Goal: Information Seeking & Learning: Learn about a topic

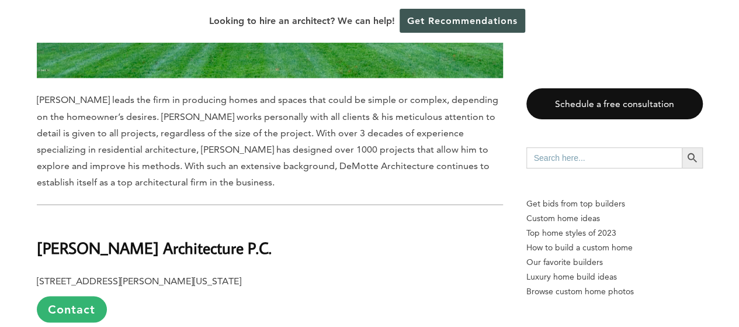
scroll to position [3273, 0]
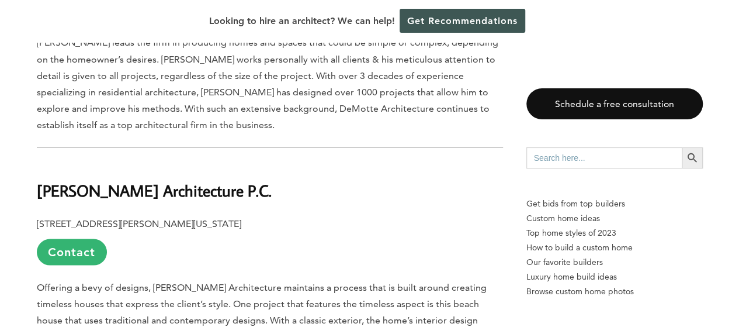
drag, startPoint x: 40, startPoint y: 147, endPoint x: 268, endPoint y: 148, distance: 228.5
click at [268, 161] on h2 "[PERSON_NAME] Architecture P.C." at bounding box center [270, 181] width 466 height 40
copy b "[PERSON_NAME] Architecture P.C."
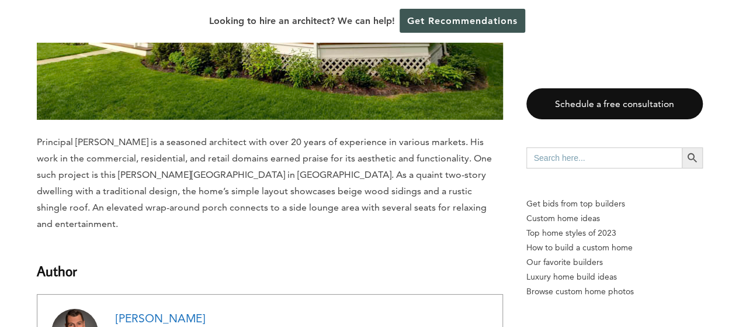
scroll to position [8183, 0]
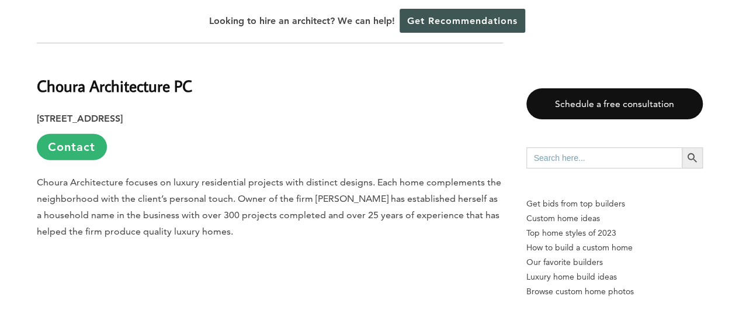
scroll to position [1403, 0]
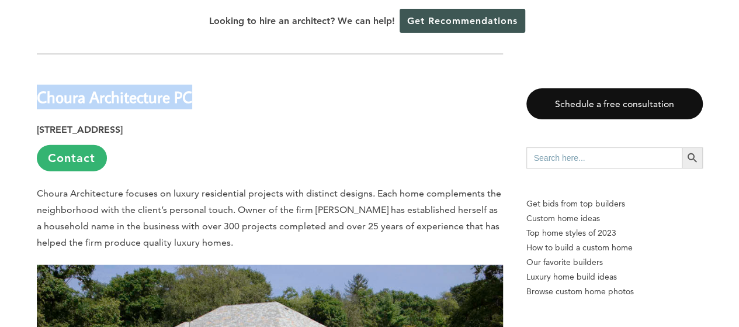
drag, startPoint x: 196, startPoint y: 70, endPoint x: 33, endPoint y: 72, distance: 163.7
copy b "Choura Architecture PC"
